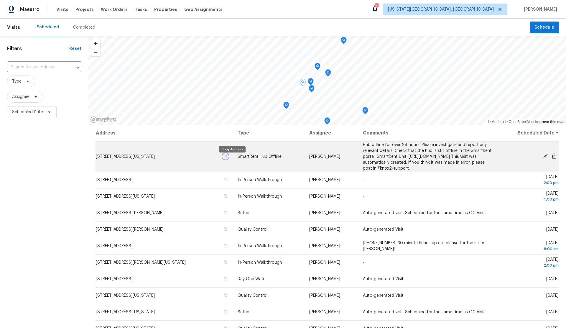
click at [227, 158] on icon "button" at bounding box center [226, 156] width 4 height 4
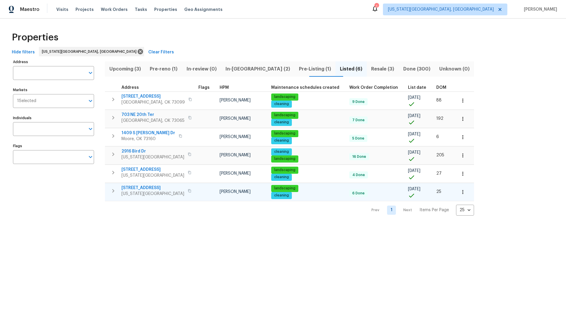
click at [460, 192] on icon "button" at bounding box center [463, 192] width 6 height 6
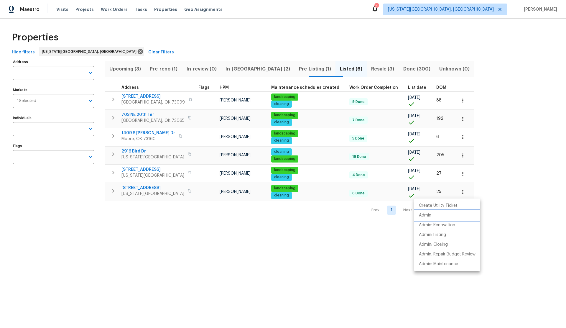
click at [432, 214] on li "Admin" at bounding box center [447, 215] width 66 height 10
click at [175, 190] on div at bounding box center [283, 164] width 566 height 328
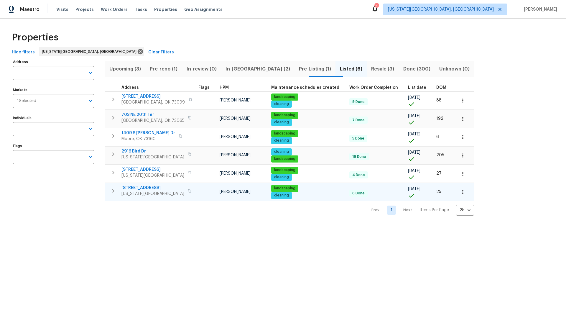
click at [188, 190] on icon "button" at bounding box center [190, 191] width 4 height 4
click at [370, 67] on span "Resale (3)" at bounding box center [382, 69] width 25 height 8
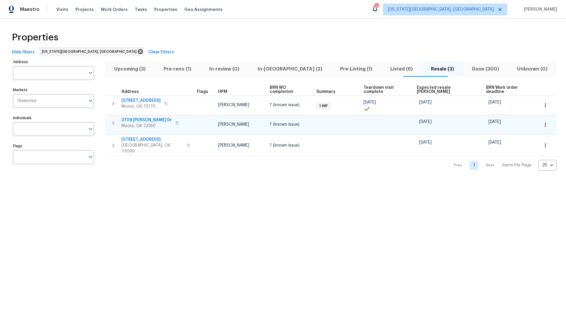
click at [175, 121] on icon "button" at bounding box center [177, 123] width 4 height 4
click at [544, 123] on icon "button" at bounding box center [544, 125] width 1 height 4
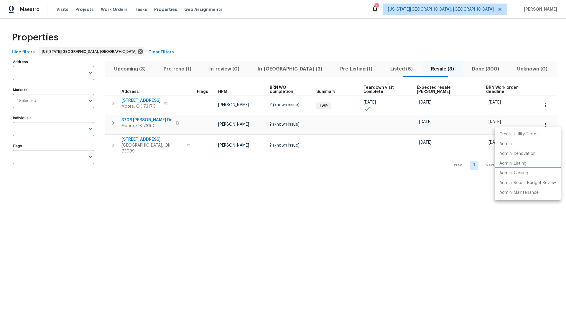
click at [506, 171] on p "Admin: Closing" at bounding box center [513, 173] width 29 height 6
drag, startPoint x: 183, startPoint y: 70, endPoint x: 174, endPoint y: 70, distance: 8.5
click at [182, 70] on div at bounding box center [283, 164] width 566 height 328
click at [175, 69] on span "Pre-reno (1)" at bounding box center [177, 69] width 39 height 8
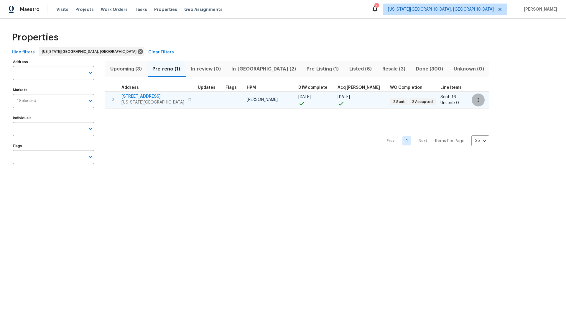
click at [475, 101] on icon "button" at bounding box center [478, 100] width 6 height 6
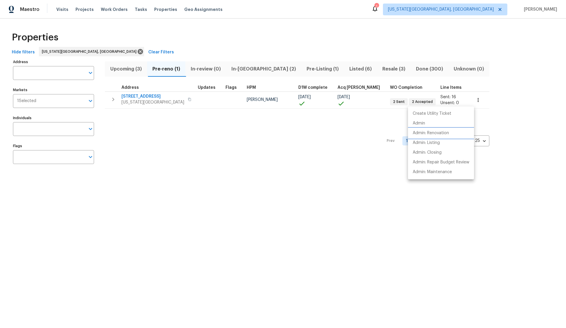
click at [440, 130] on p "Admin: Renovation" at bounding box center [430, 133] width 36 height 6
click at [121, 69] on div at bounding box center [283, 164] width 566 height 328
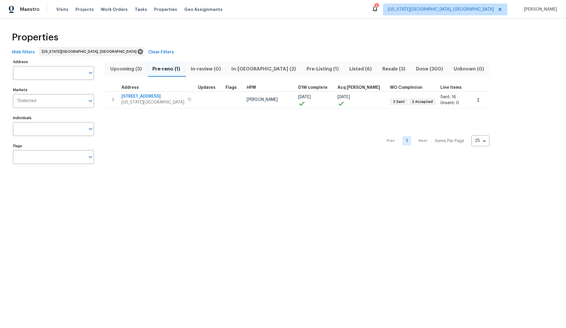
click at [123, 68] on span "Upcoming (3)" at bounding box center [125, 69] width 35 height 8
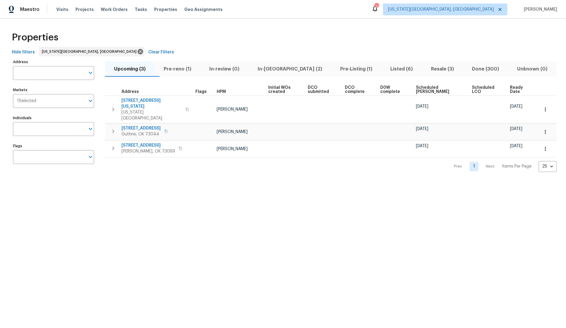
click at [433, 87] on span "Scheduled COE" at bounding box center [439, 89] width 46 height 8
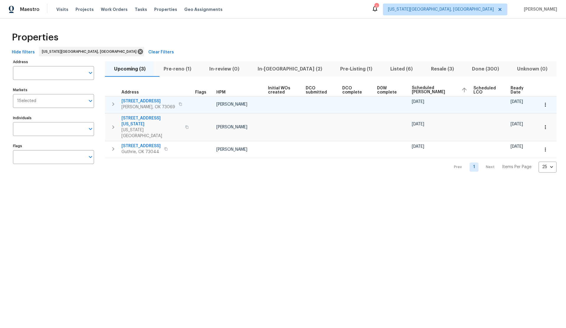
click at [179, 104] on icon "button" at bounding box center [181, 104] width 4 height 4
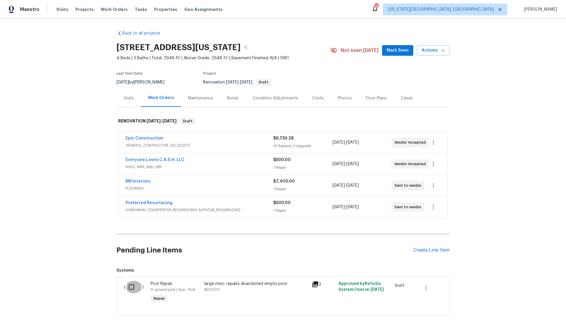
click at [136, 287] on input "checkbox" at bounding box center [133, 286] width 17 height 12
checkbox input "true"
click at [534, 311] on span "Create Work Order" at bounding box center [531, 312] width 39 height 7
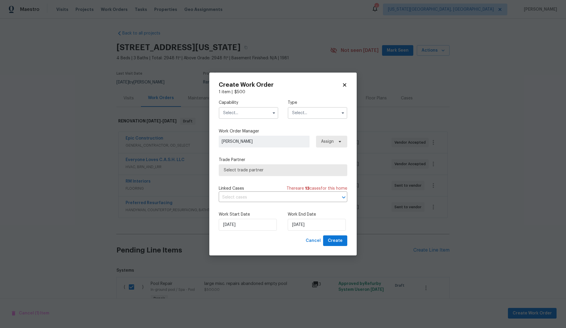
drag, startPoint x: 240, startPoint y: 112, endPoint x: 242, endPoint y: 118, distance: 5.7
click at [240, 112] on input "text" at bounding box center [249, 113] width 60 height 12
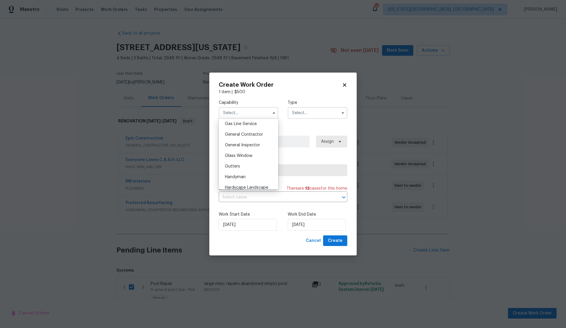
scroll to position [273, 0]
click at [250, 135] on span "General Contractor" at bounding box center [244, 134] width 38 height 4
type input "General Contractor"
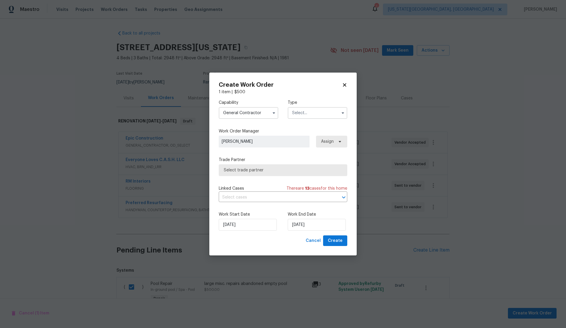
click at [301, 111] on input "text" at bounding box center [318, 113] width 60 height 12
click at [308, 174] on span "Renovation" at bounding box center [305, 174] width 22 height 4
type input "Renovation"
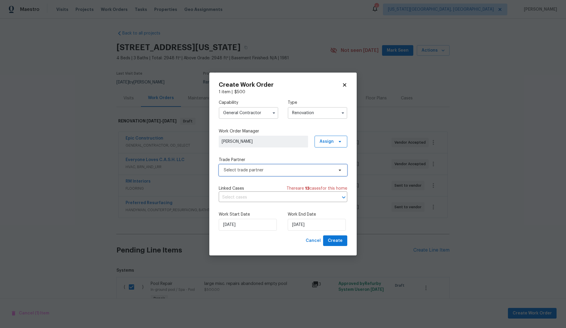
click at [293, 175] on span "Select trade partner" at bounding box center [283, 170] width 128 height 12
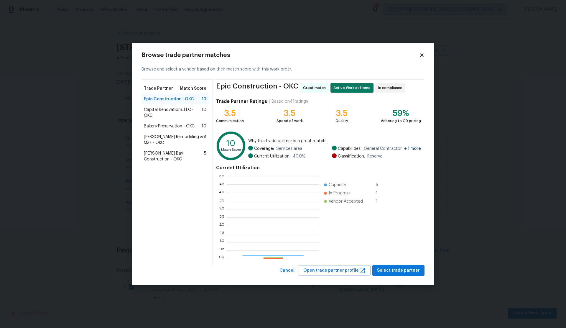
scroll to position [82, 92]
click at [393, 270] on span "Select trade partner" at bounding box center [398, 270] width 43 height 7
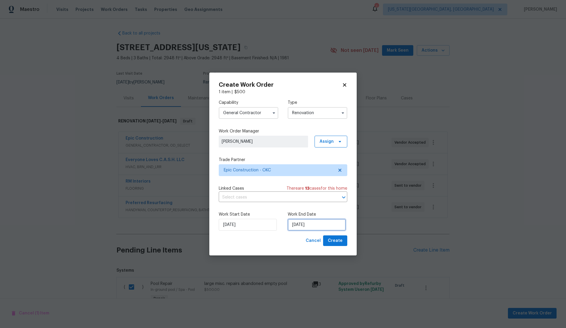
click at [313, 222] on input "[DATE]" at bounding box center [317, 225] width 58 height 12
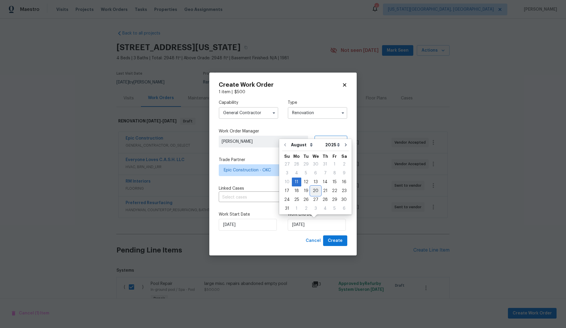
click at [313, 189] on div "20" at bounding box center [316, 191] width 10 height 8
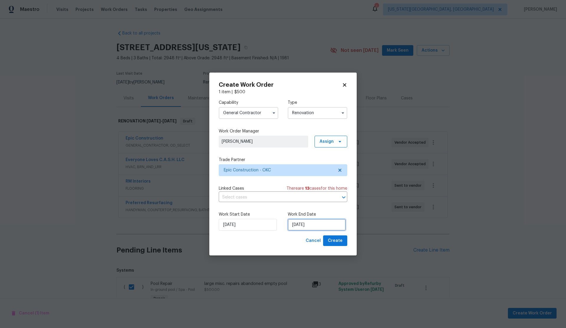
drag, startPoint x: 317, startPoint y: 224, endPoint x: 319, endPoint y: 220, distance: 3.8
click at [317, 224] on input "[DATE]" at bounding box center [317, 225] width 58 height 12
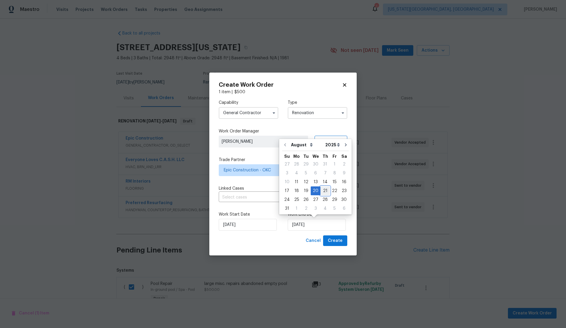
drag, startPoint x: 323, startPoint y: 190, endPoint x: 328, endPoint y: 214, distance: 24.4
click at [323, 190] on div "21" at bounding box center [324, 191] width 9 height 8
type input "[DATE]"
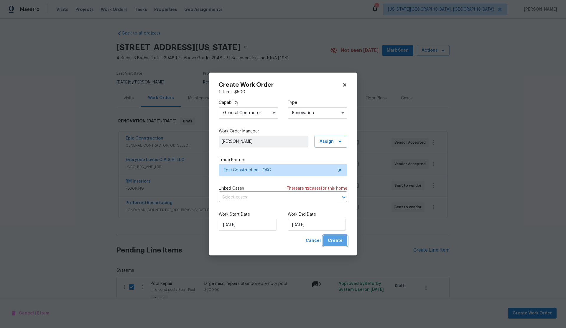
drag, startPoint x: 335, startPoint y: 243, endPoint x: 332, endPoint y: 241, distance: 3.4
click at [335, 243] on span "Create" at bounding box center [335, 240] width 15 height 7
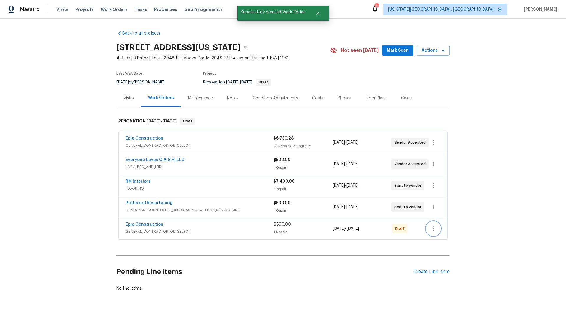
click at [430, 226] on icon "button" at bounding box center [433, 228] width 7 height 7
click at [197, 227] on div at bounding box center [283, 164] width 566 height 328
click at [151, 223] on link "Epic Construction" at bounding box center [145, 224] width 38 height 4
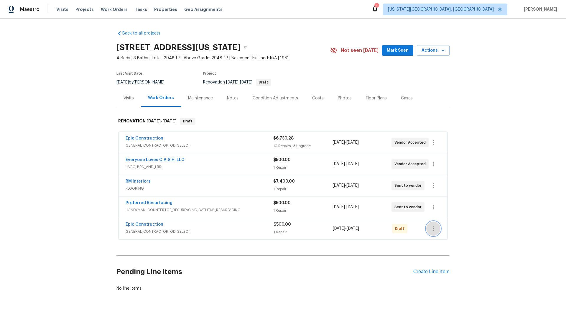
click at [432, 228] on icon "button" at bounding box center [433, 228] width 7 height 7
click at [439, 229] on li "Send to Vendor" at bounding box center [458, 229] width 64 height 10
